Goal: Transaction & Acquisition: Obtain resource

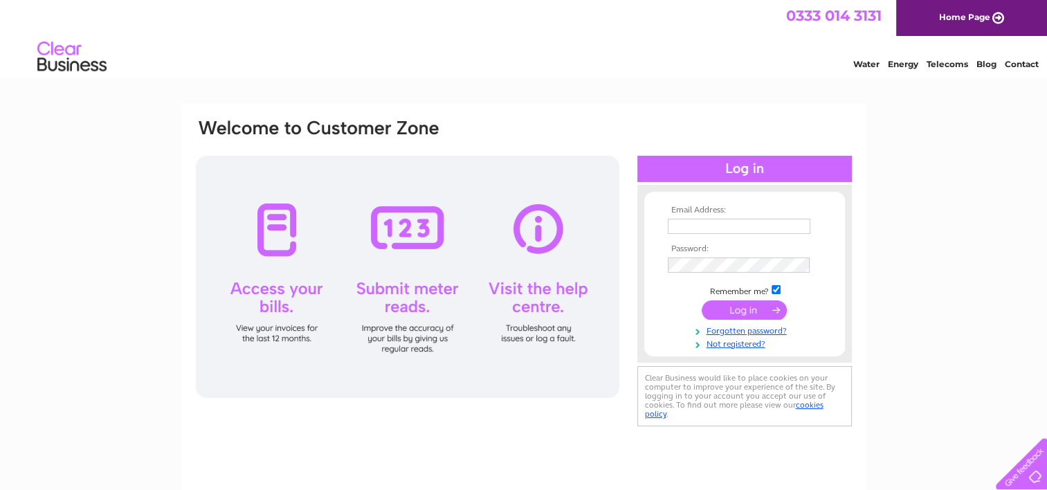
type input "[EMAIL_ADDRESS][DOMAIN_NAME]"
click at [743, 313] on input "submit" at bounding box center [743, 309] width 85 height 19
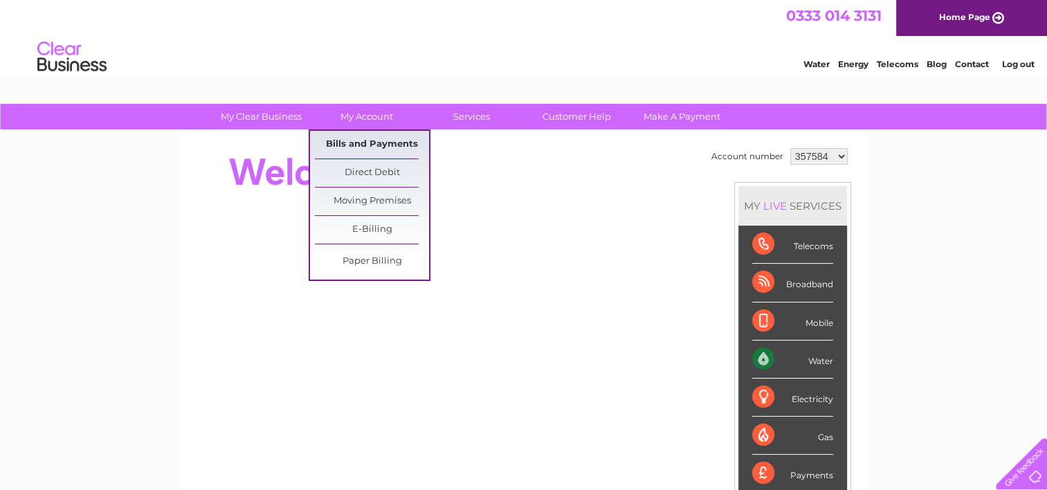
click at [368, 147] on link "Bills and Payments" at bounding box center [372, 145] width 114 height 28
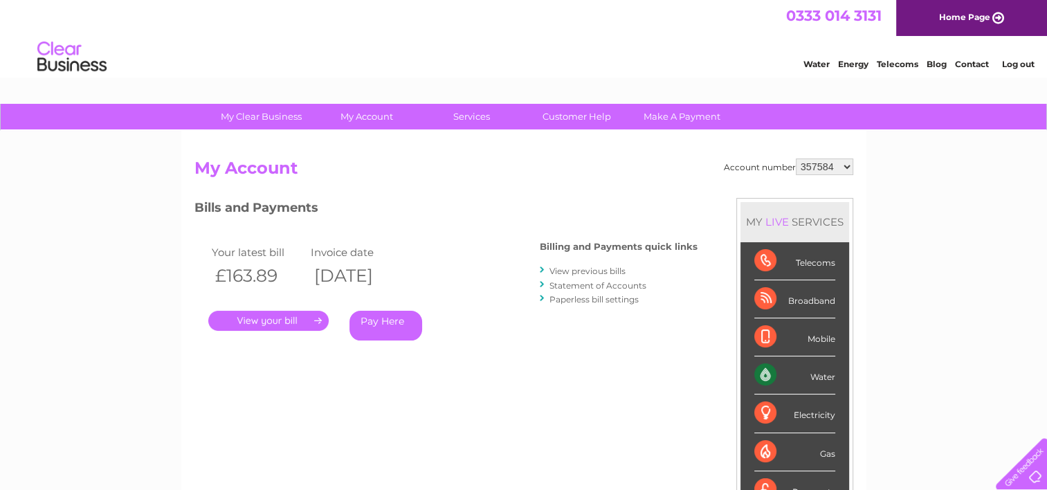
click at [269, 325] on link "." at bounding box center [268, 321] width 120 height 20
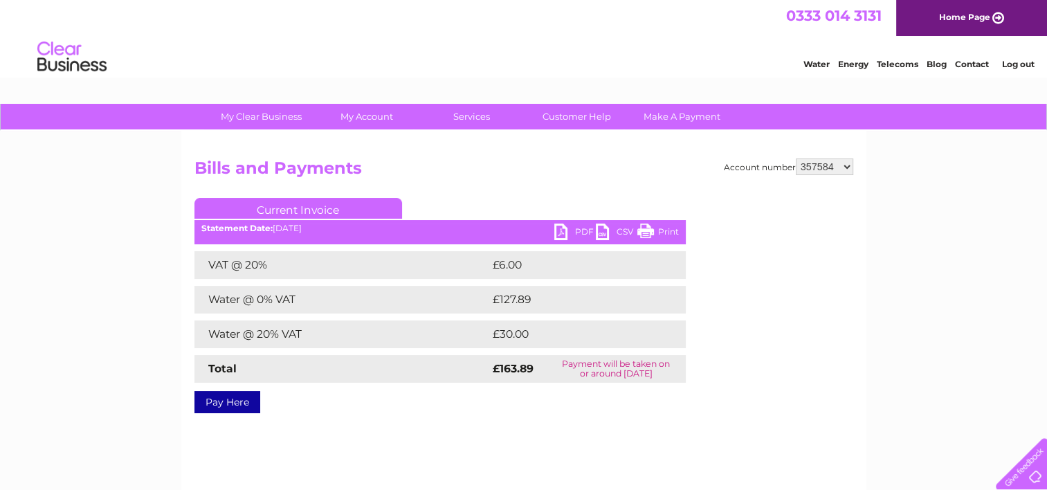
click at [558, 234] on link "PDF" at bounding box center [575, 233] width 42 height 20
click at [1015, 60] on link "Log out" at bounding box center [1017, 64] width 33 height 10
